Goal: Task Accomplishment & Management: Manage account settings

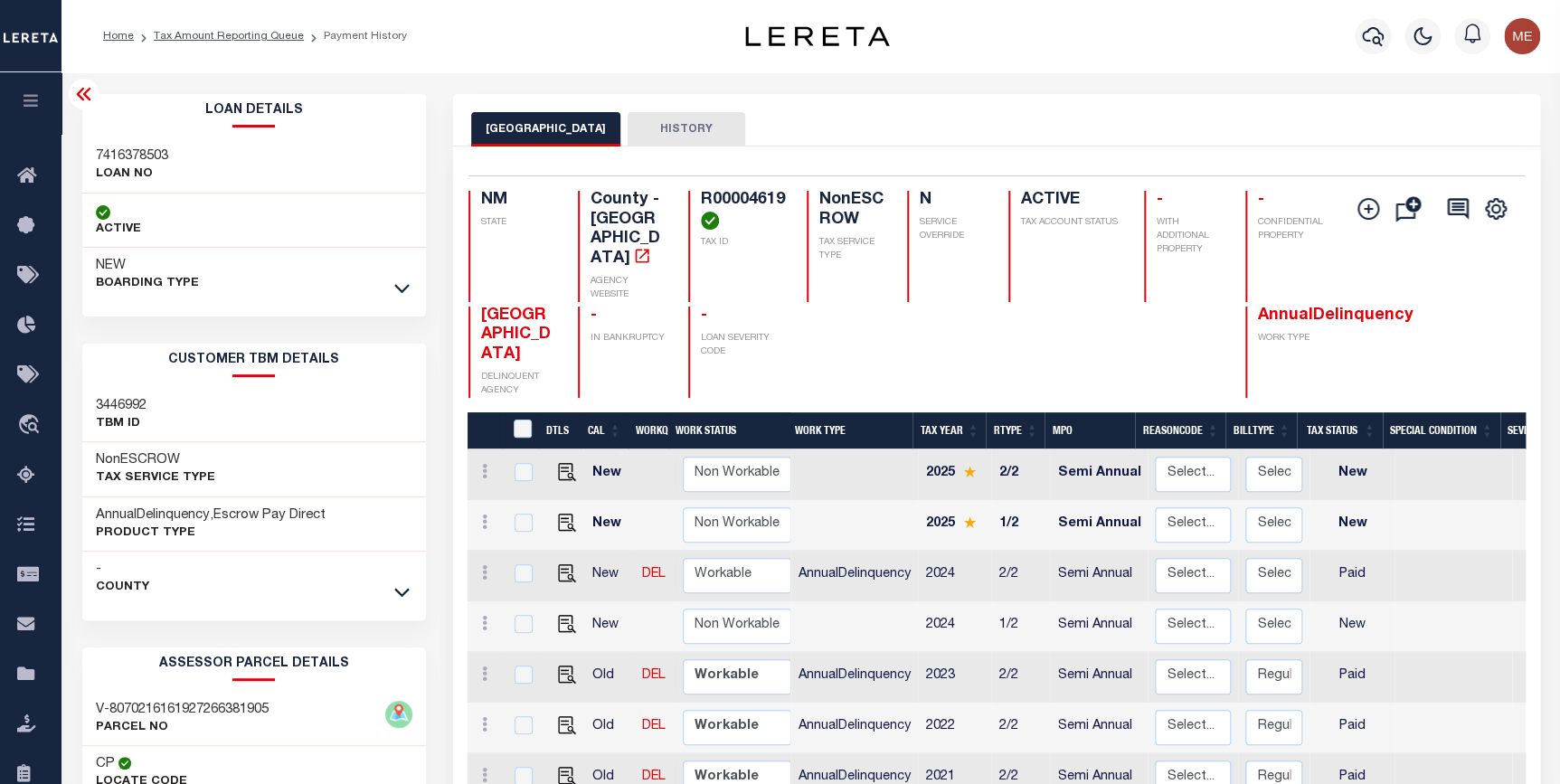
click at [83, 99] on icon at bounding box center [83, 94] width 22 height 22
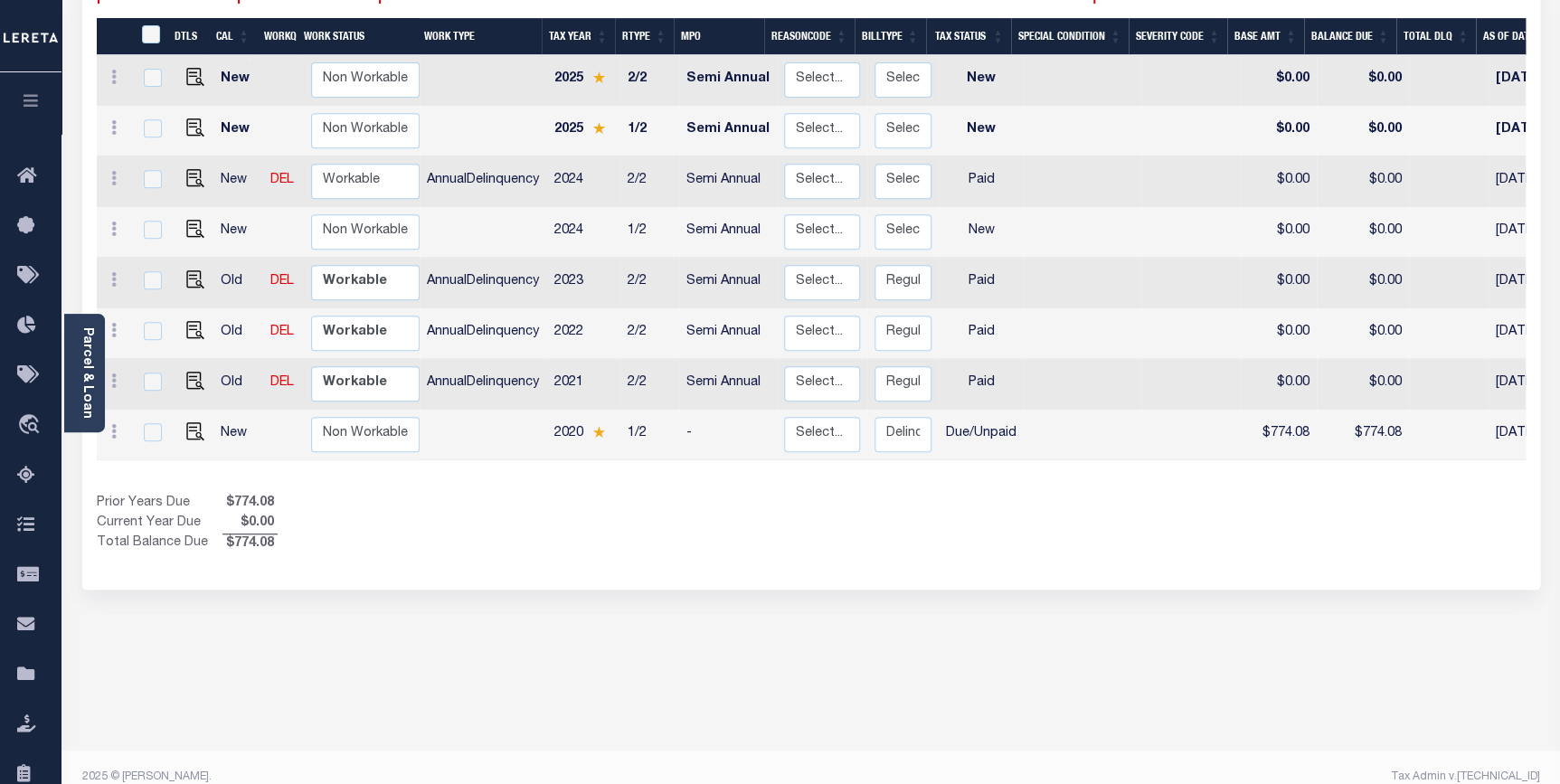
scroll to position [81, 0]
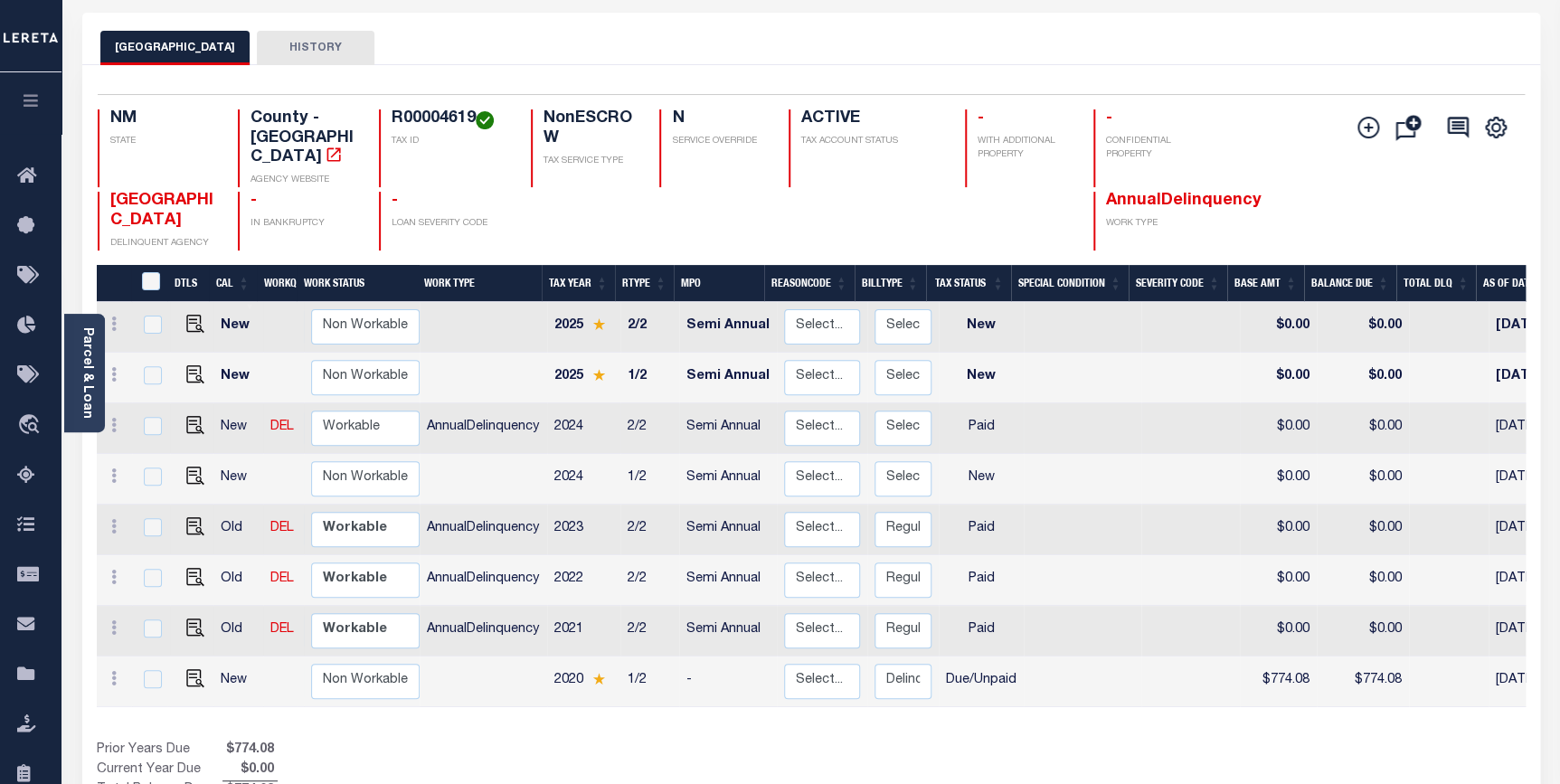
click at [1079, 373] on td at bounding box center [1082, 377] width 118 height 51
checkbox input "true"
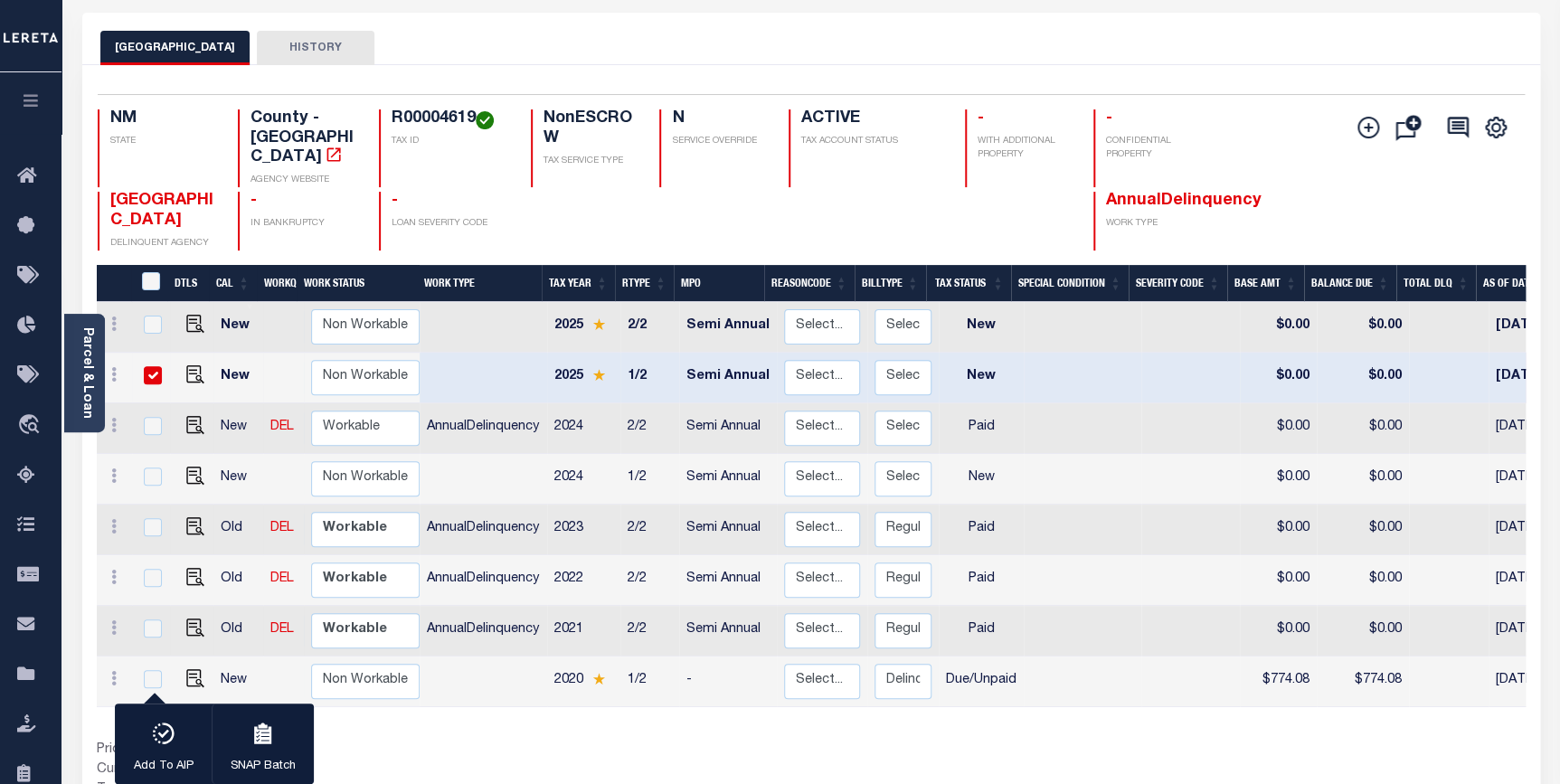
click at [153, 366] on input "checkbox" at bounding box center [152, 374] width 18 height 18
checkbox input "false"
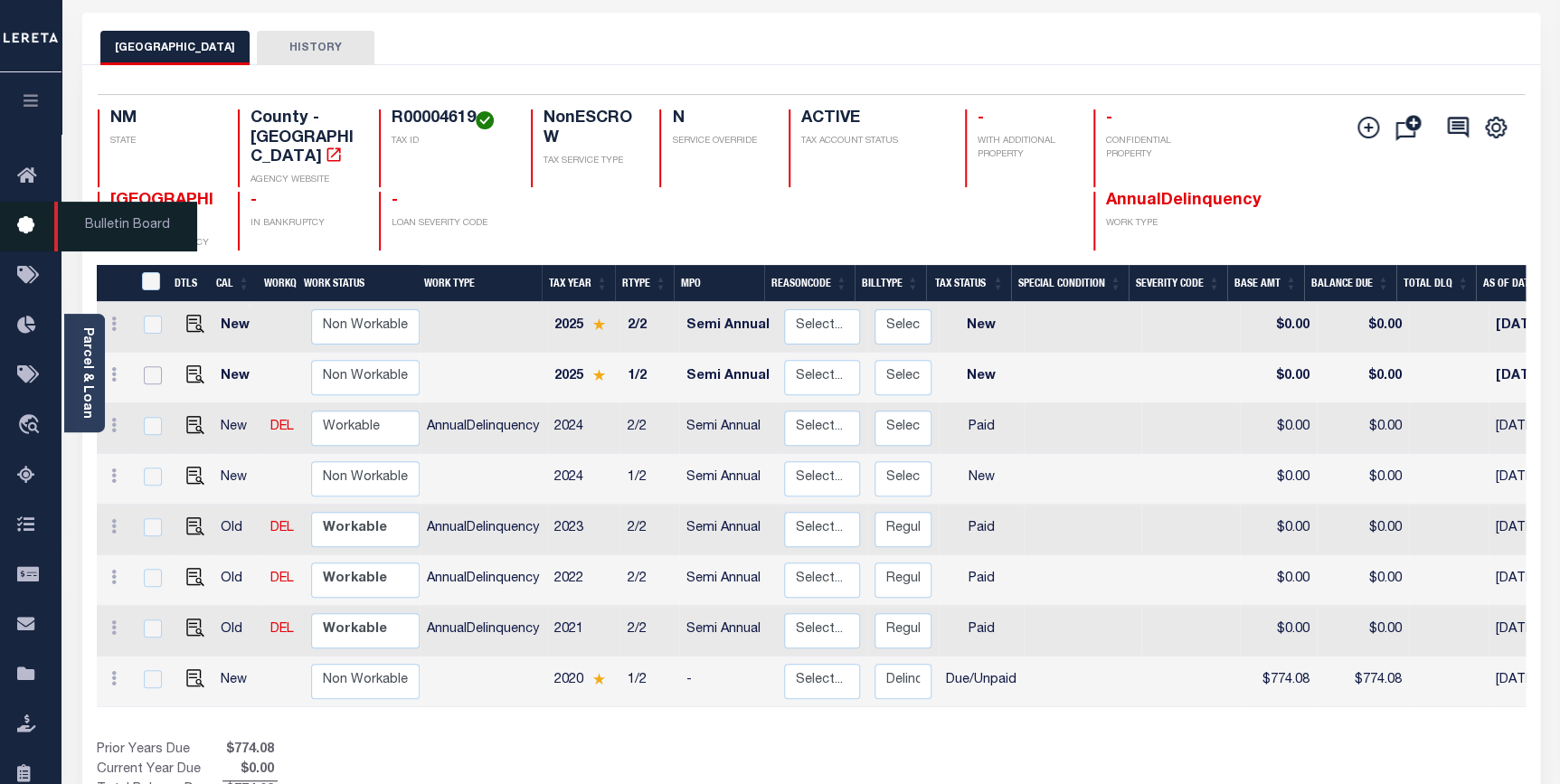
scroll to position [0, 0]
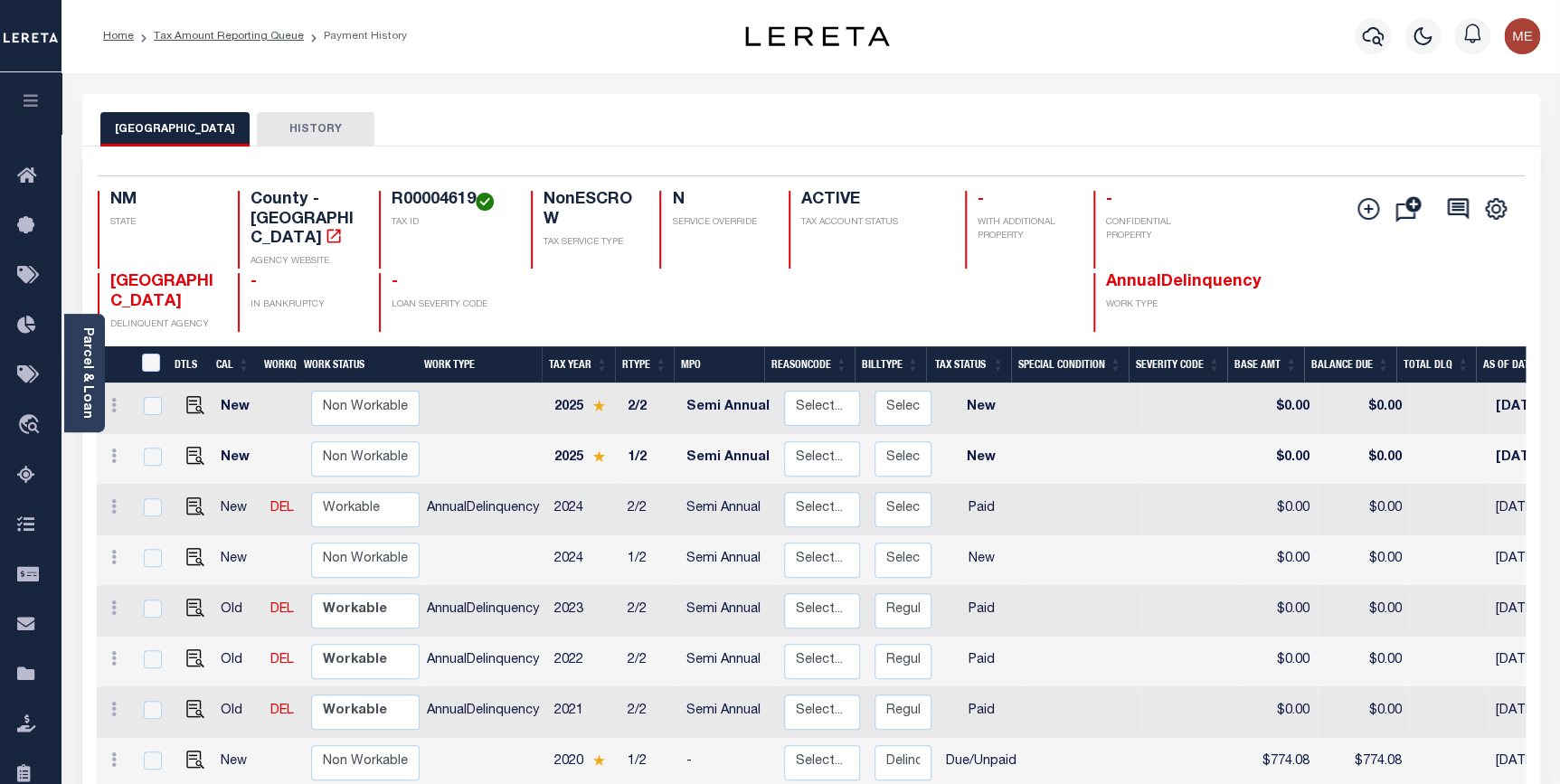
click at [445, 198] on h4 "R00004619" at bounding box center [451, 200] width 119 height 20
copy h4 "R00004619"
click at [259, 35] on link "Tax Amount Reporting Queue" at bounding box center [229, 35] width 150 height 11
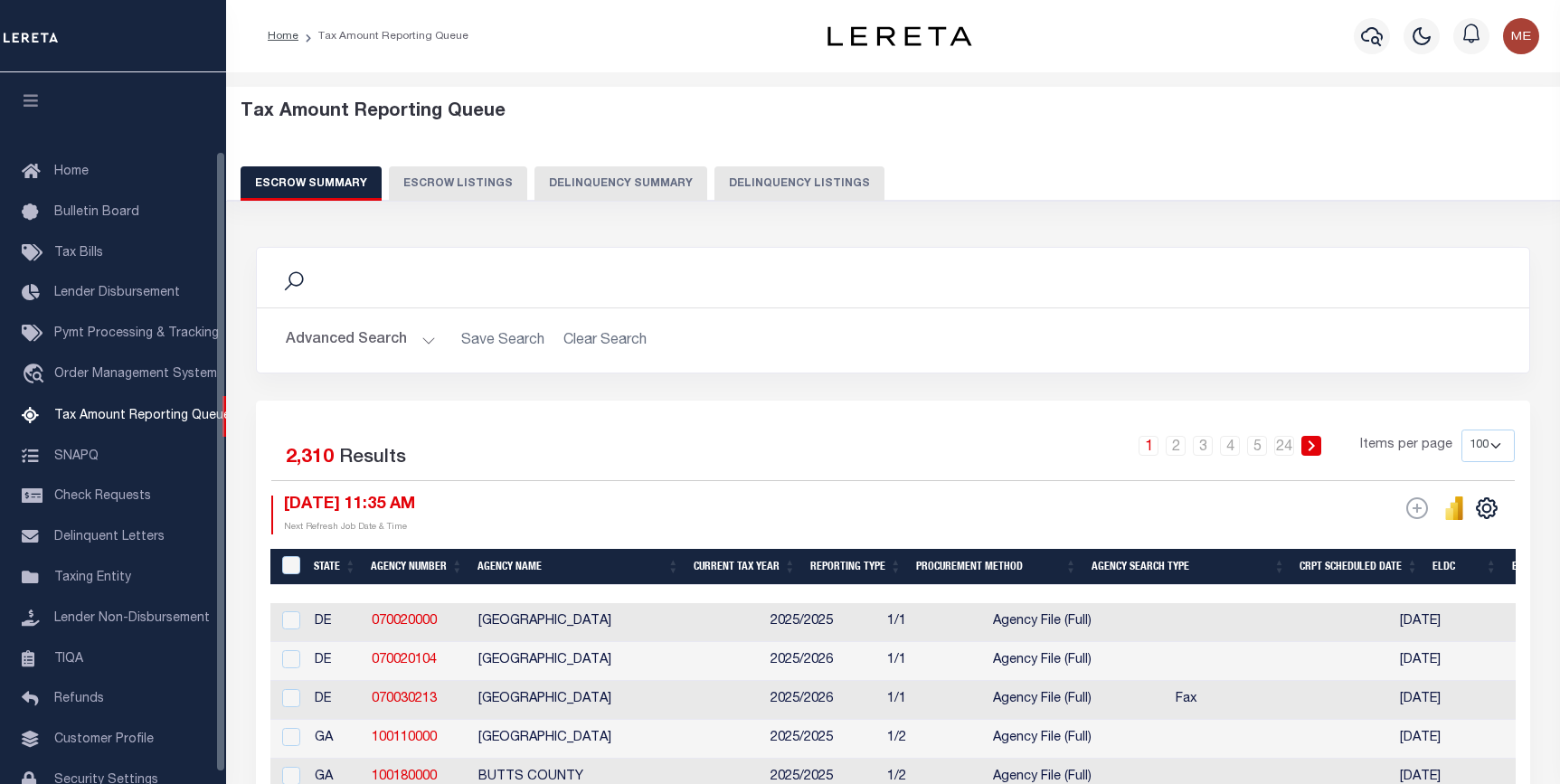
click at [730, 178] on button "Delinquency Listings" at bounding box center [799, 184] width 170 height 34
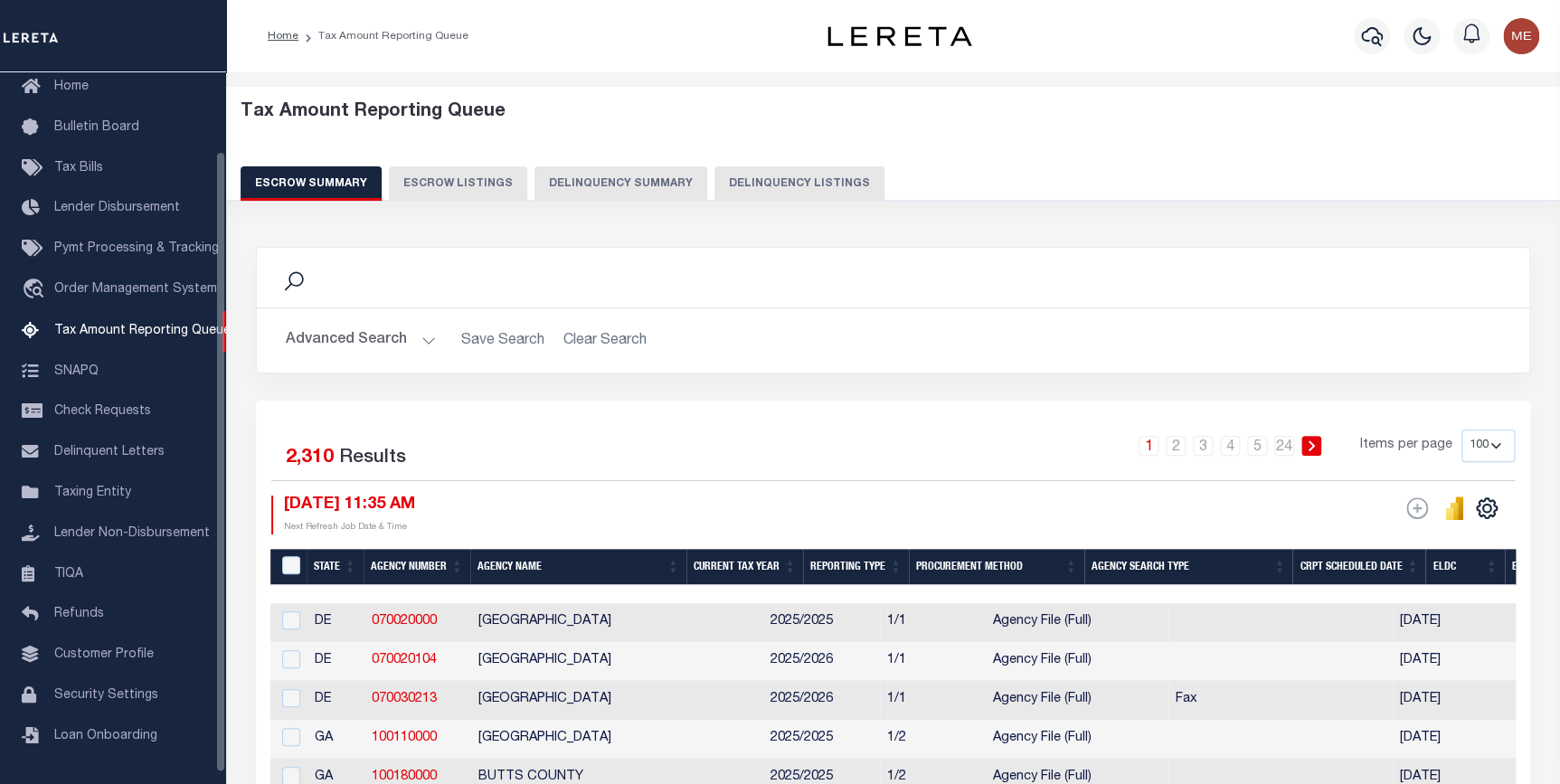
select select "100"
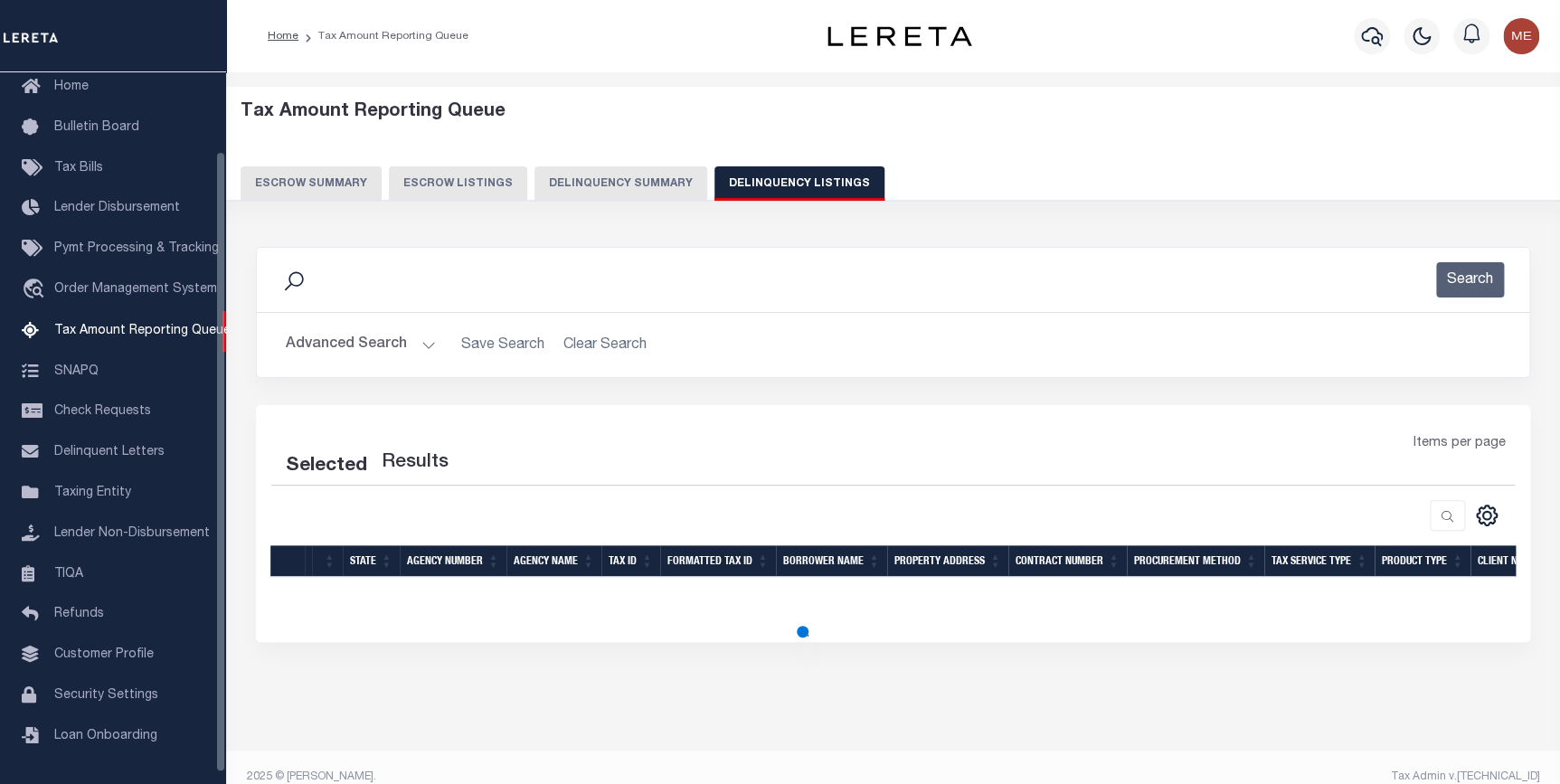
select select "100"
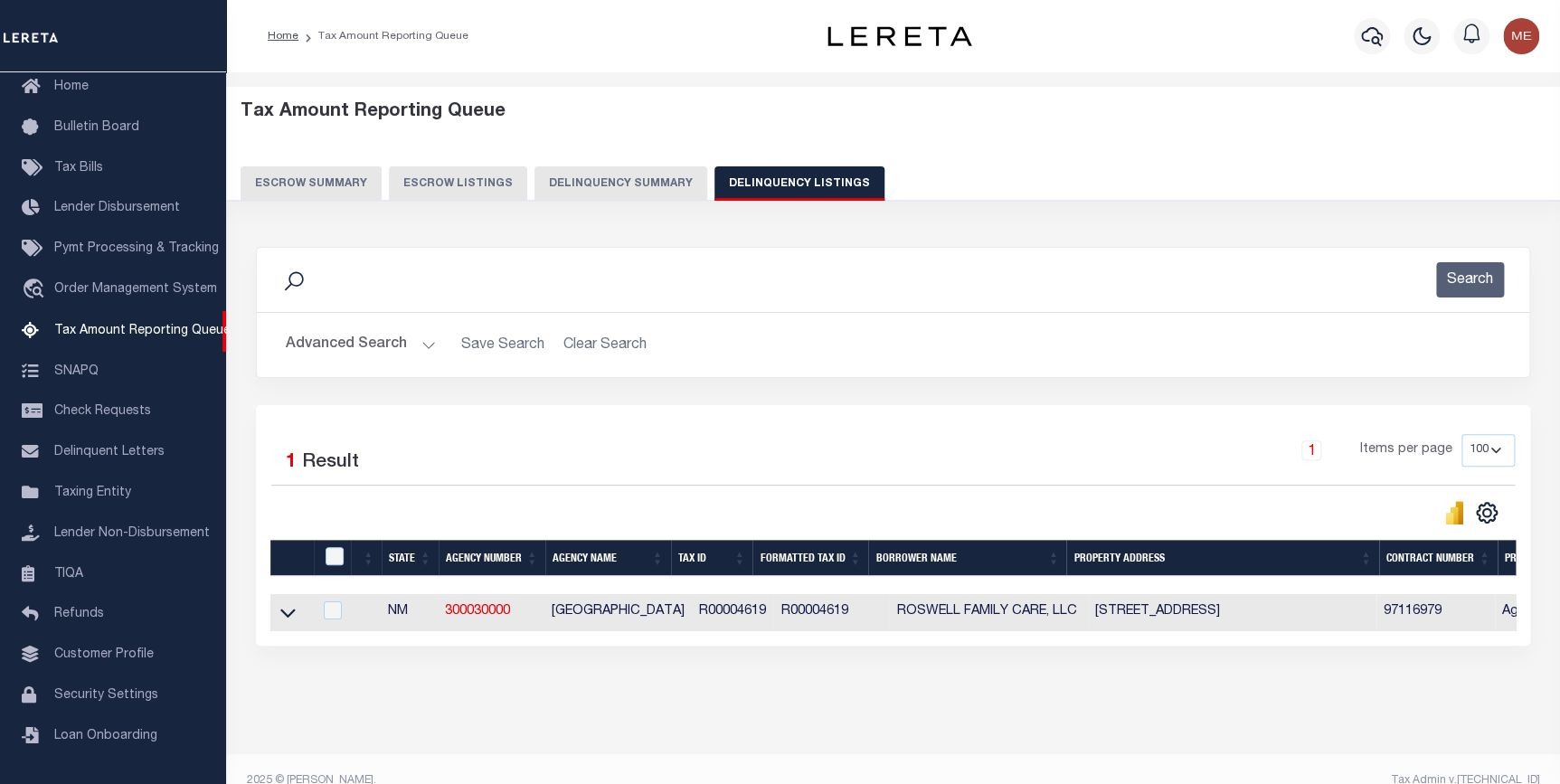
drag, startPoint x: 417, startPoint y: 348, endPoint x: 1629, endPoint y: 414, distance: 1213.8
click at [1559, 414] on html "Home Tax Amount Reporting Queue Profile" at bounding box center [780, 404] width 1560 height 808
click at [324, 615] on div at bounding box center [331, 611] width 23 height 20
checkbox input "true"
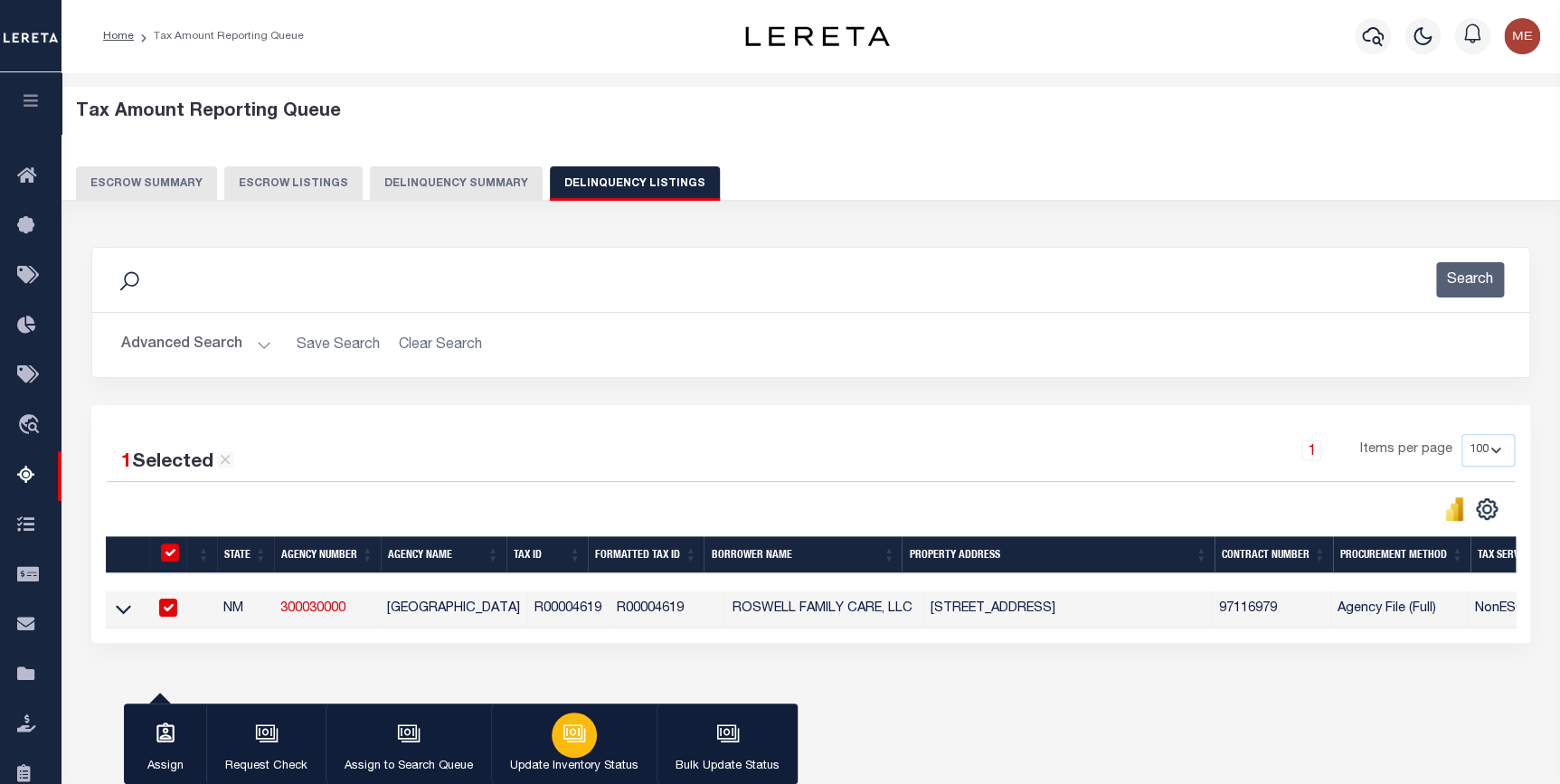
click at [585, 765] on p "Update Inventory Status" at bounding box center [574, 766] width 128 height 18
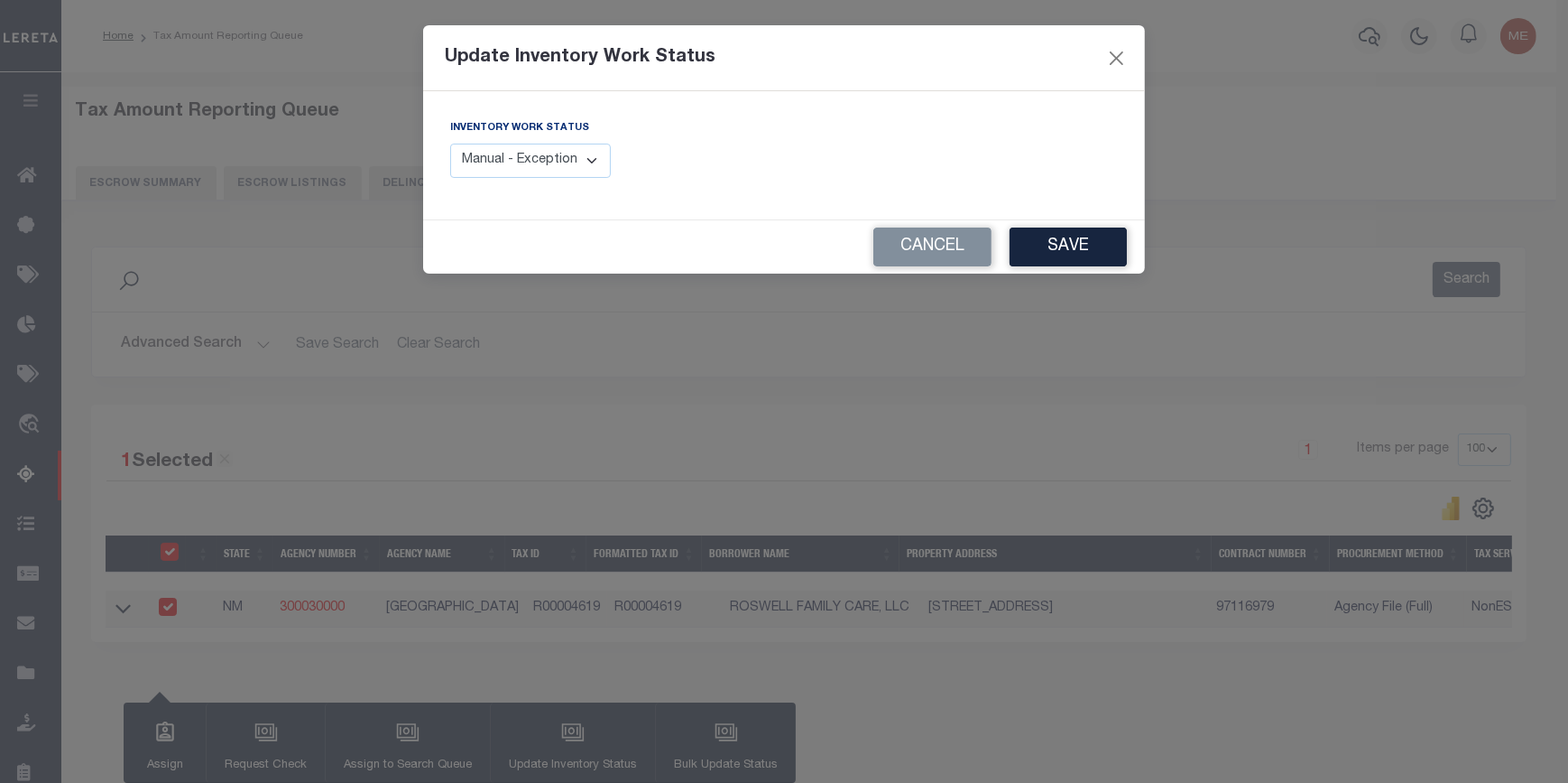
click at [496, 166] on select "Manual - Exception Pended - Awaiting Search Late Add Exception Completed" at bounding box center [530, 161] width 161 height 35
select select "4"
click at [450, 143] on select "Manual - Exception Pended - Awaiting Search Late Add Exception Completed" at bounding box center [530, 161] width 161 height 35
click at [1086, 256] on button "Save" at bounding box center [1067, 247] width 118 height 39
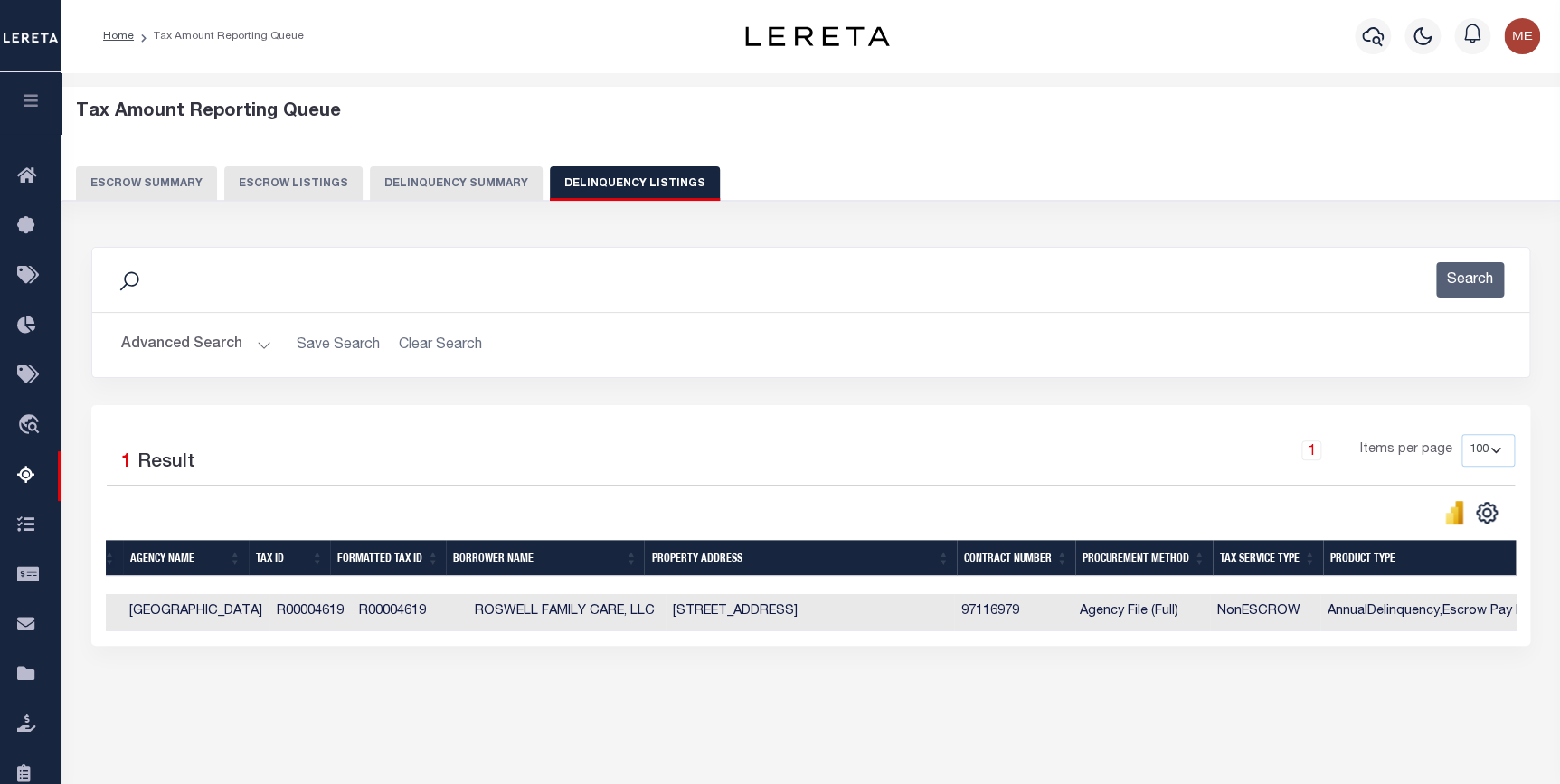
scroll to position [0, 0]
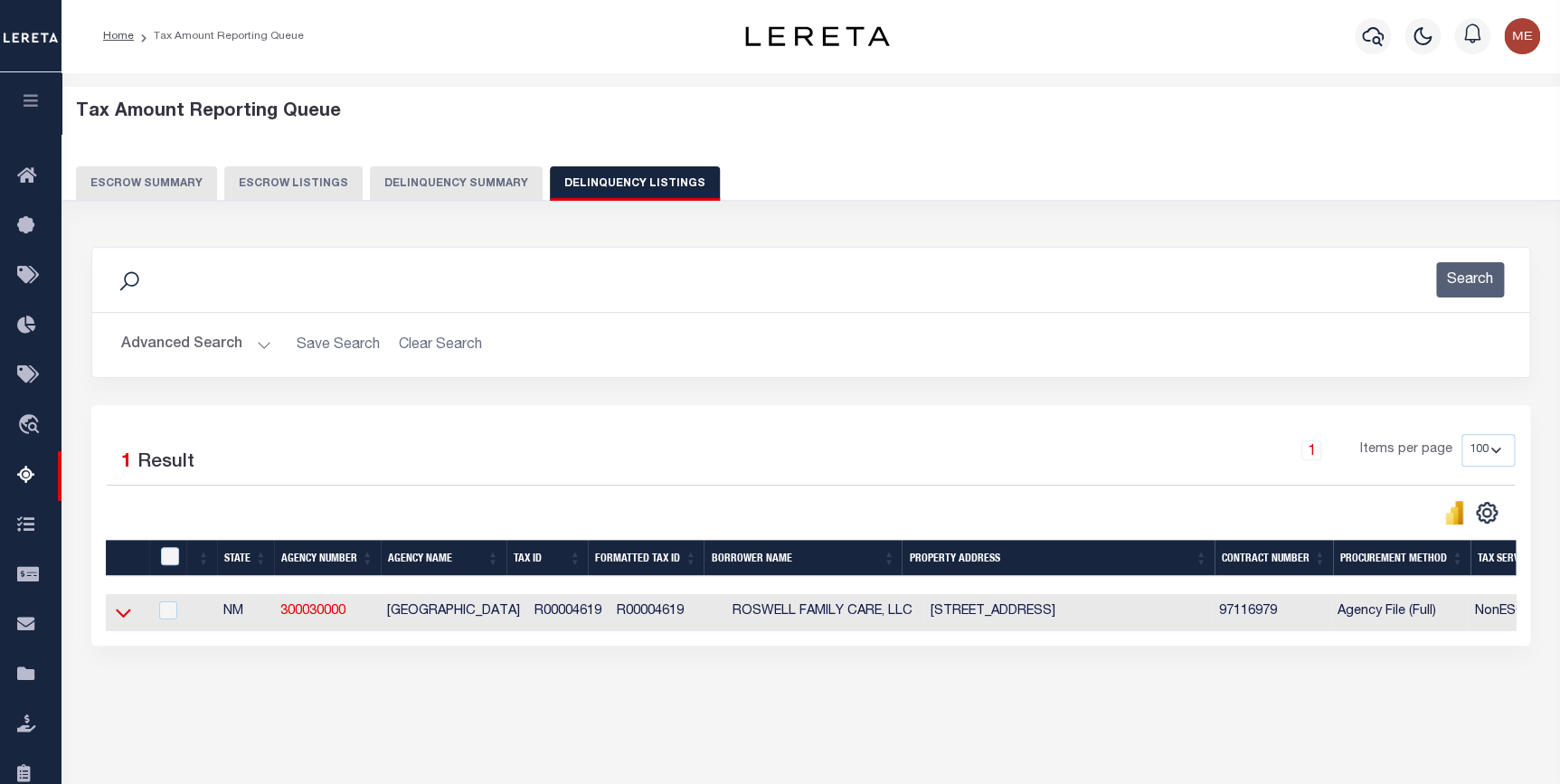
click at [128, 616] on icon at bounding box center [124, 613] width 15 height 19
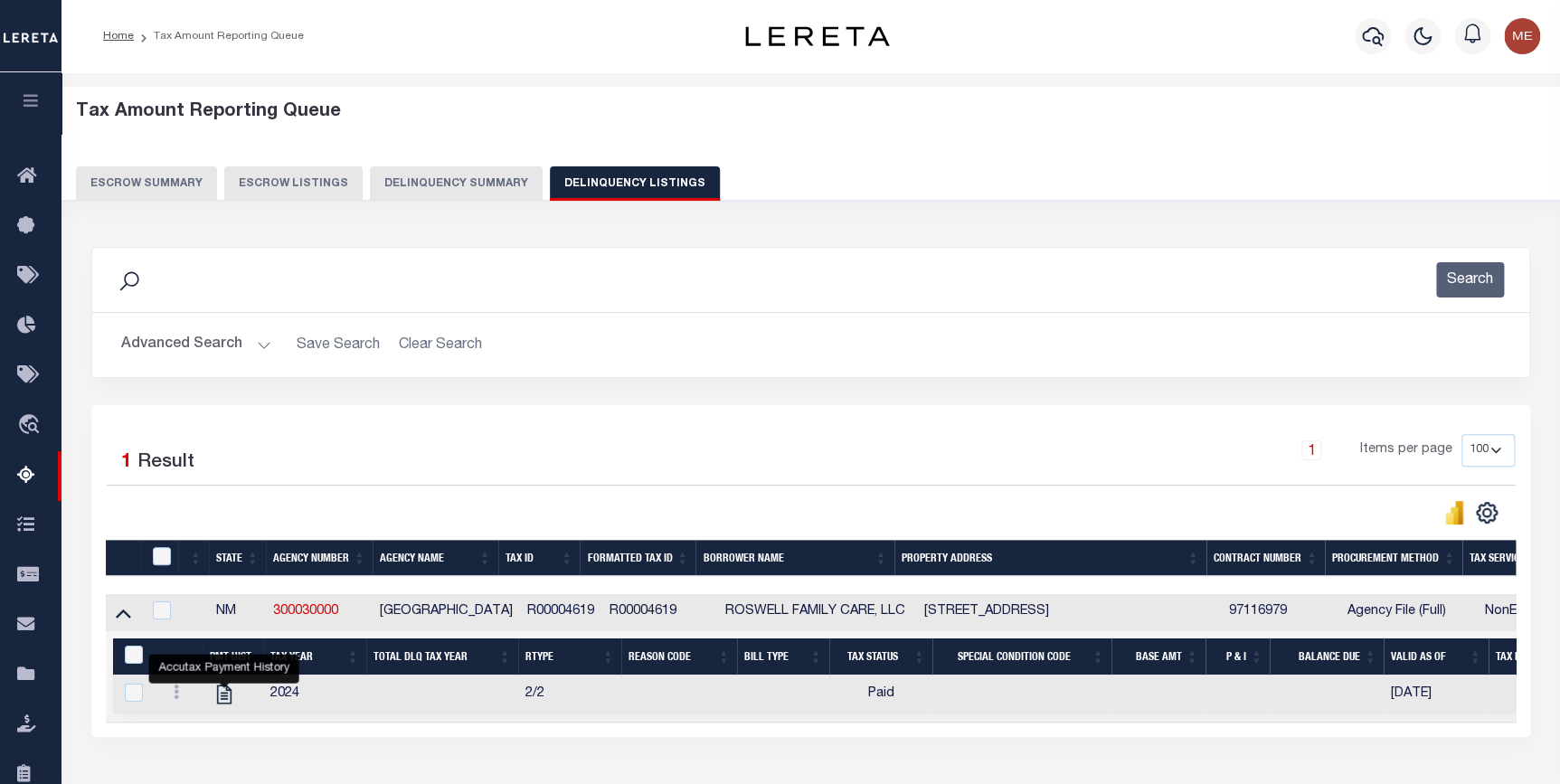
click at [211, 700] on link "" at bounding box center [224, 693] width 29 height 12
checkbox input "true"
